Goal: Task Accomplishment & Management: Manage account settings

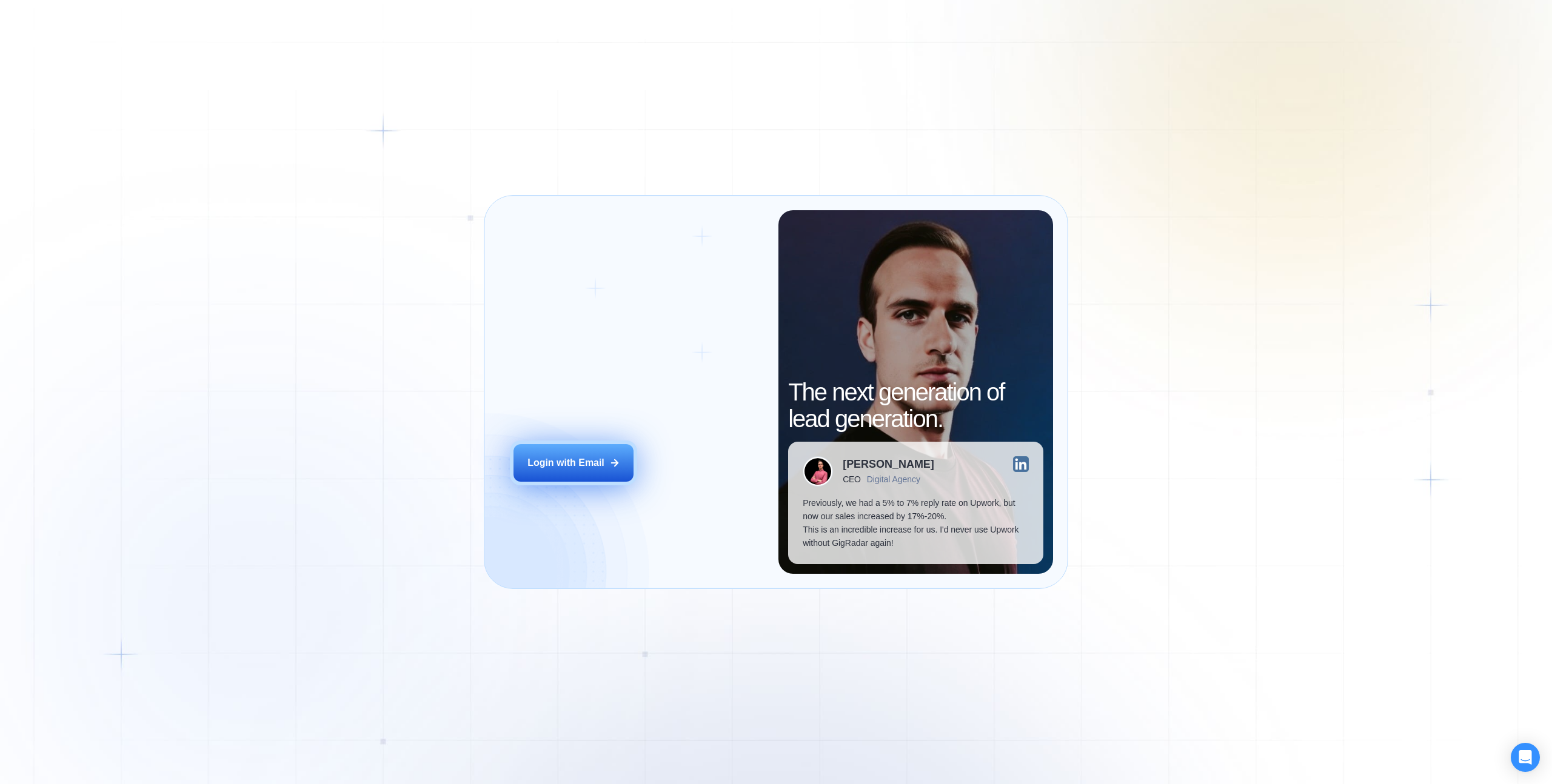
click at [571, 461] on div "Login with Email" at bounding box center [566, 463] width 77 height 13
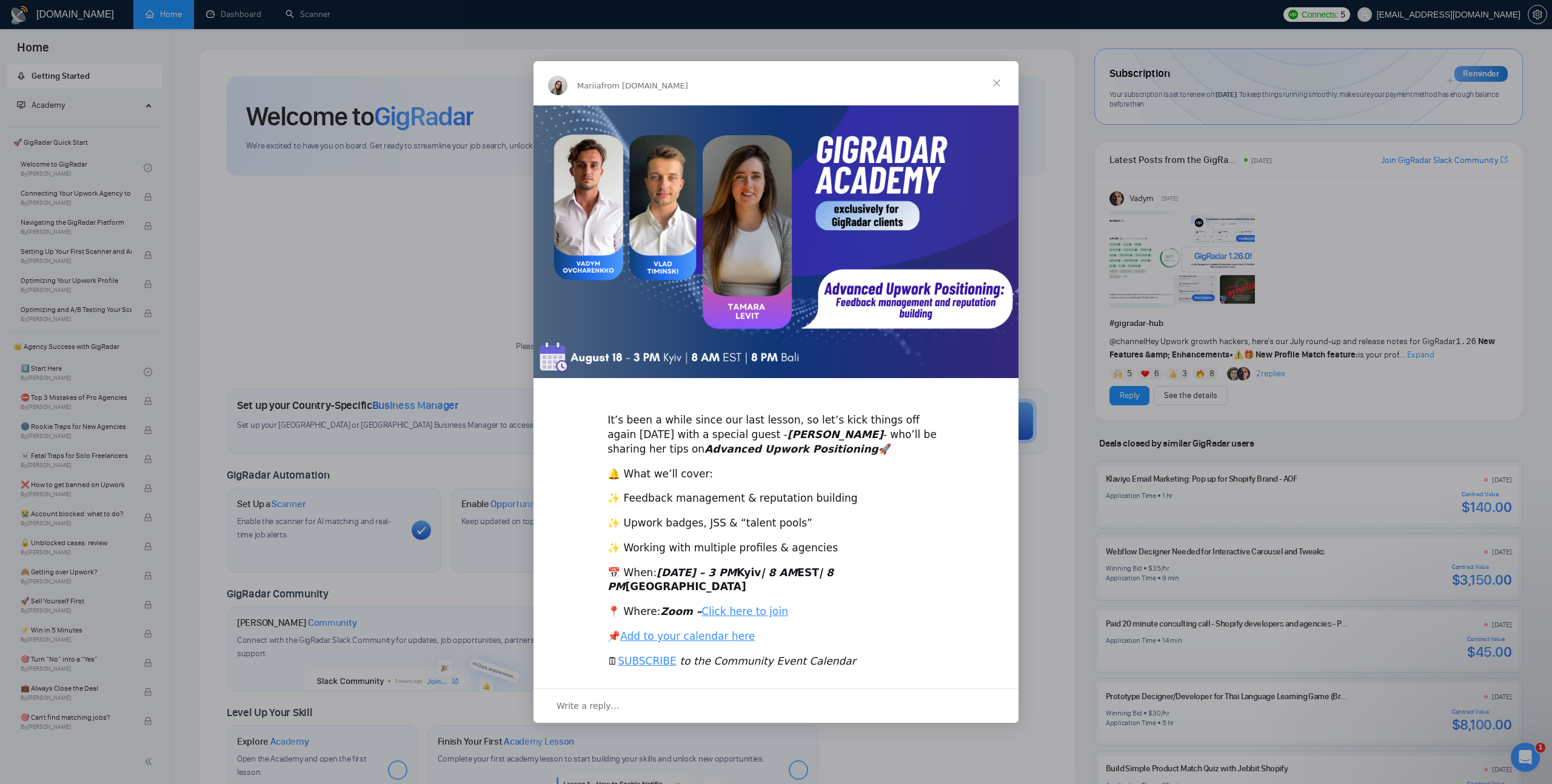
click at [1001, 94] on span "Close" at bounding box center [996, 83] width 44 height 44
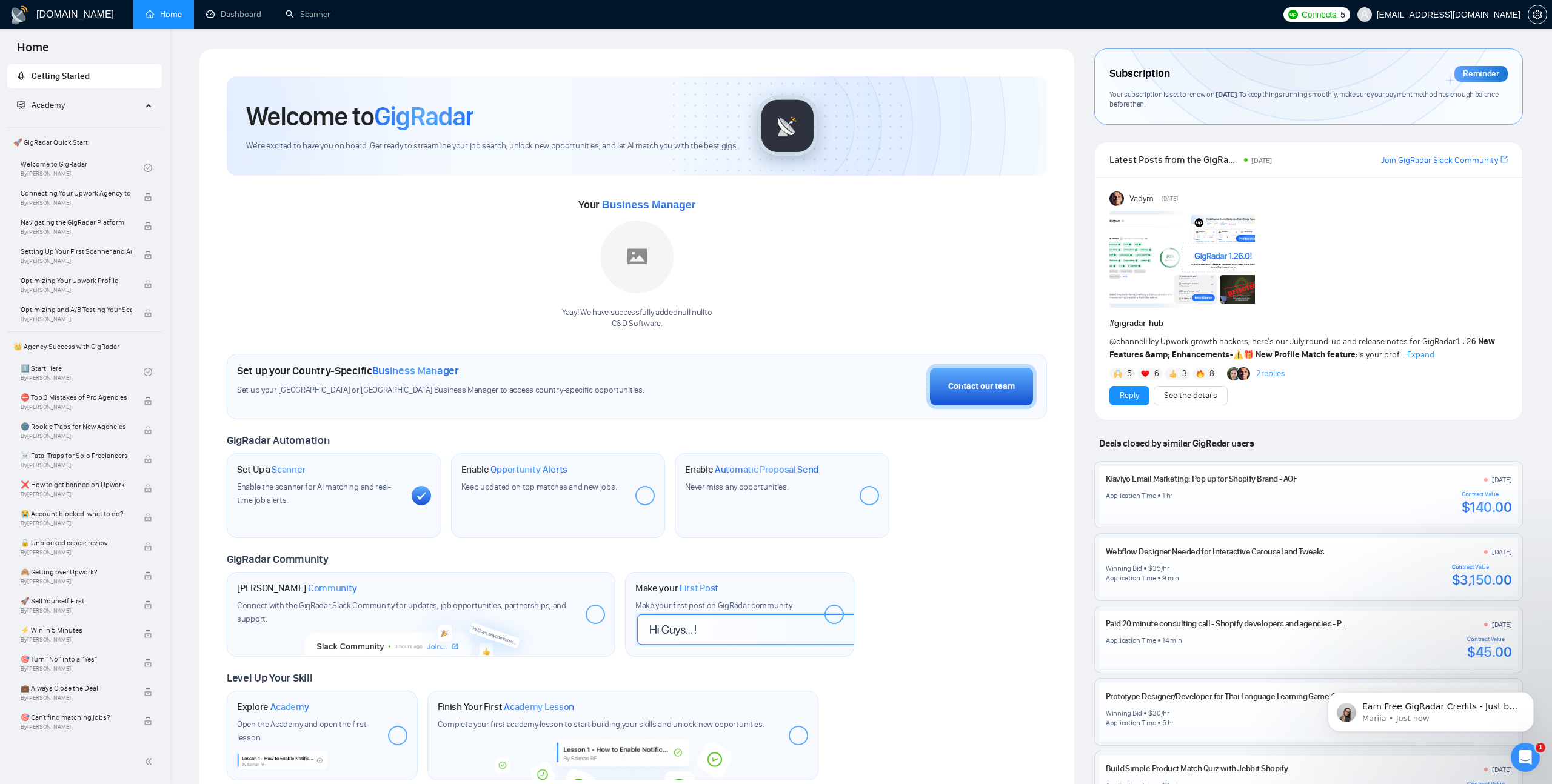
click at [1232, 88] on div "Subscription Reminder Your subscription is set to renew on [DATE] . To keep thi…" at bounding box center [1308, 87] width 428 height 75
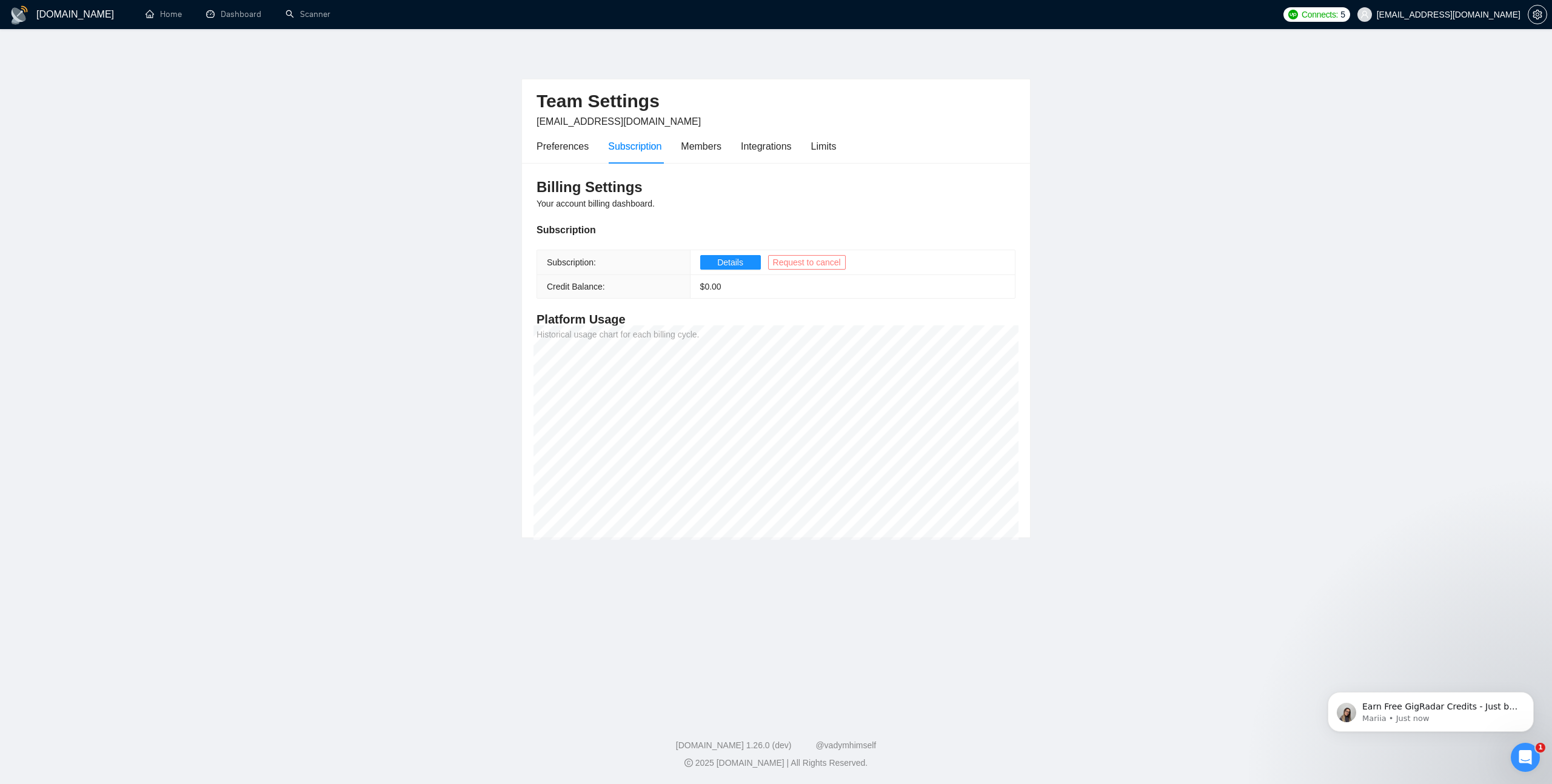
click at [792, 264] on span "Request to cancel" at bounding box center [807, 262] width 68 height 13
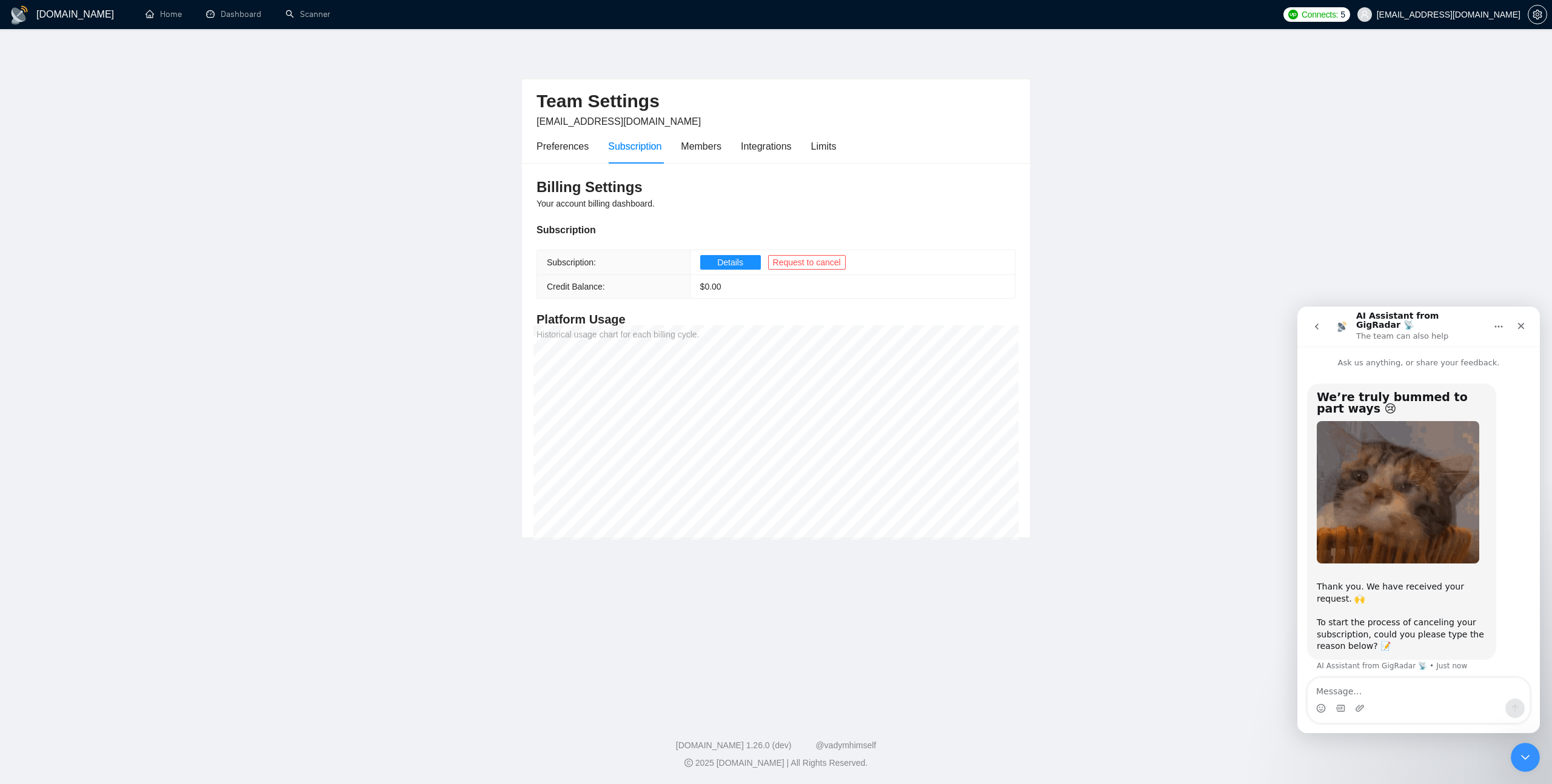
click at [1362, 696] on textarea "Message…" at bounding box center [1418, 689] width 222 height 21
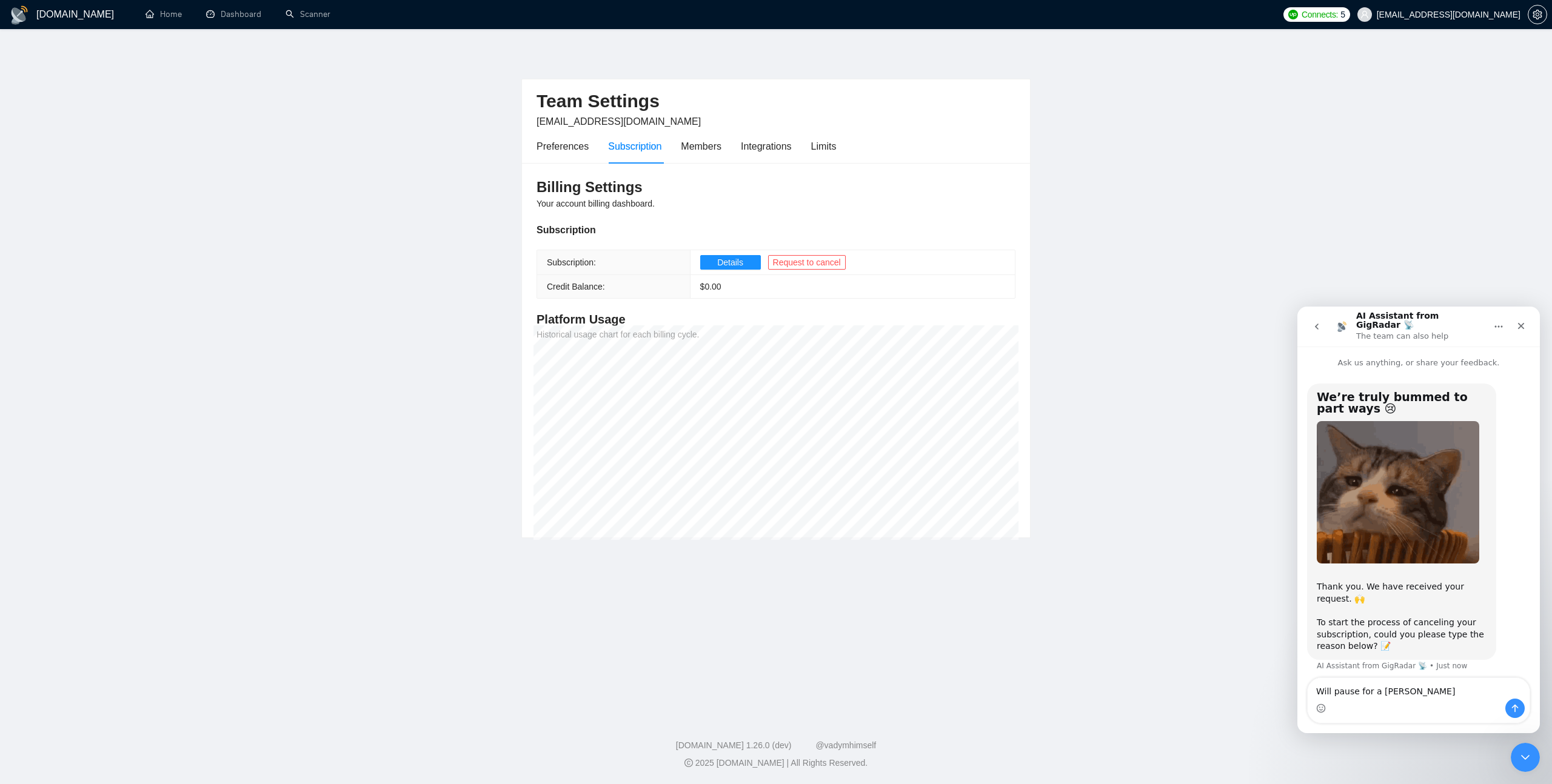
type textarea "Will pause for a time"
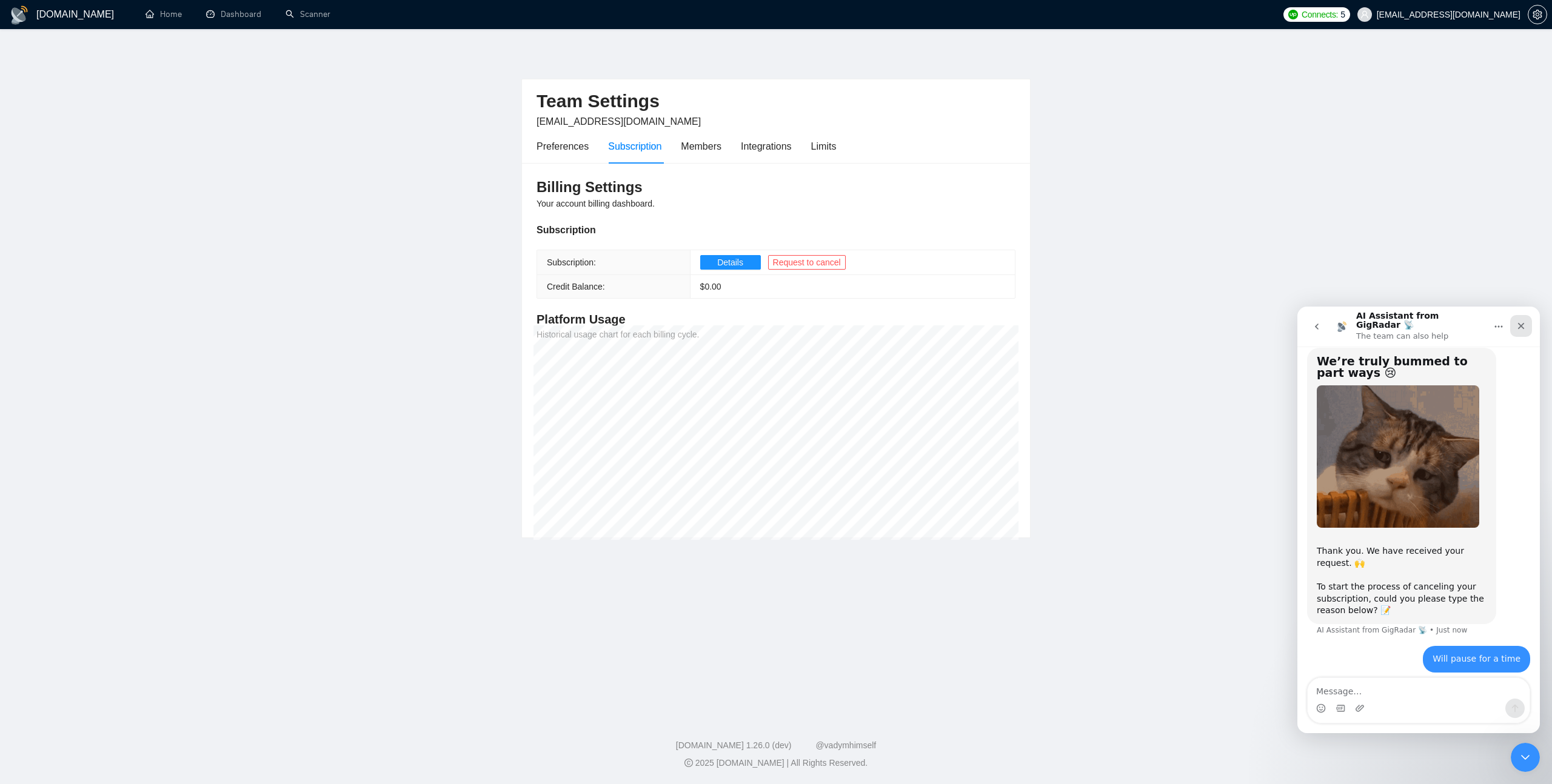
click at [1524, 322] on icon "Close" at bounding box center [1520, 326] width 10 height 10
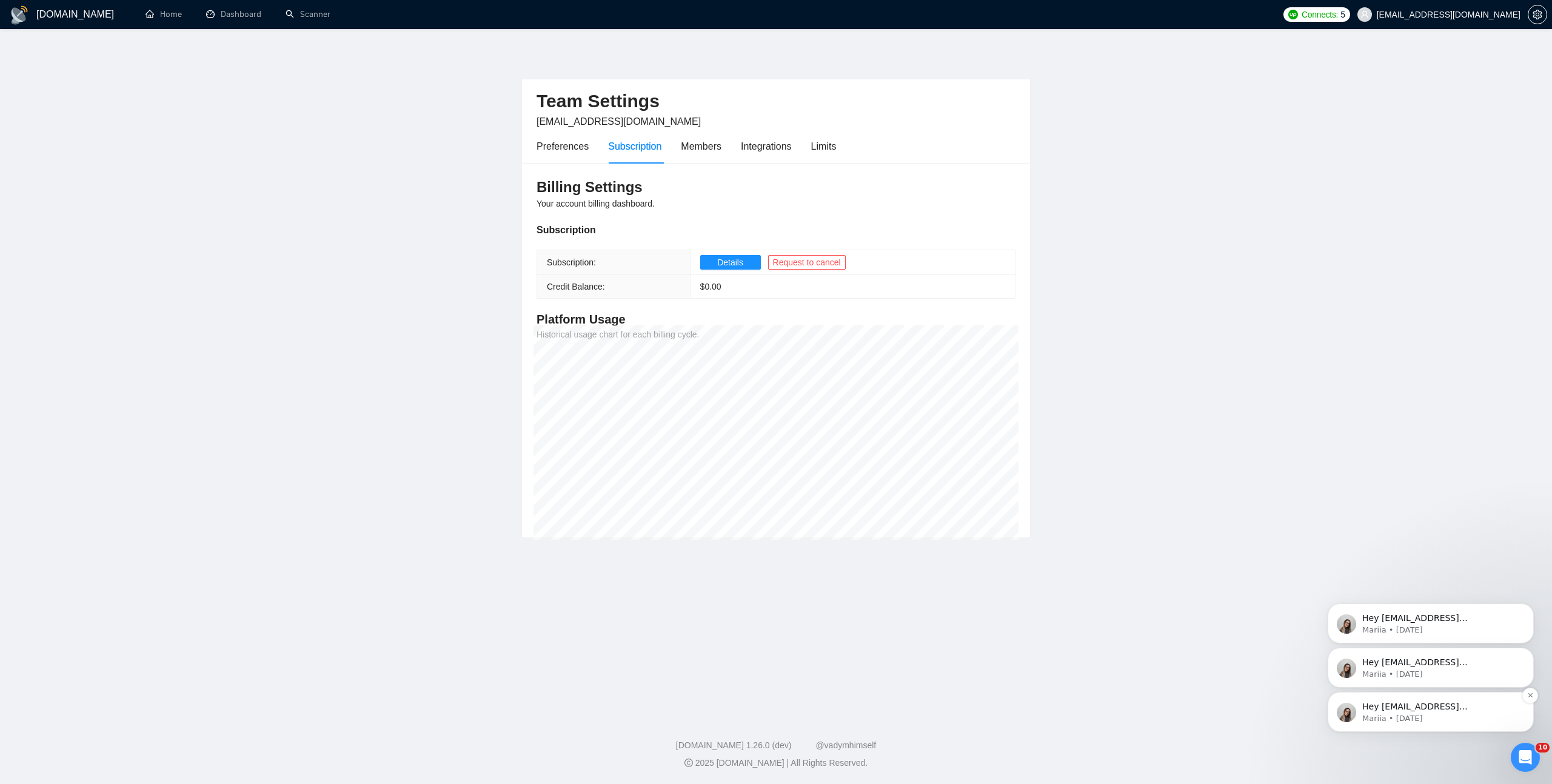
scroll to position [255, 0]
